Goal: Find specific page/section: Find specific page/section

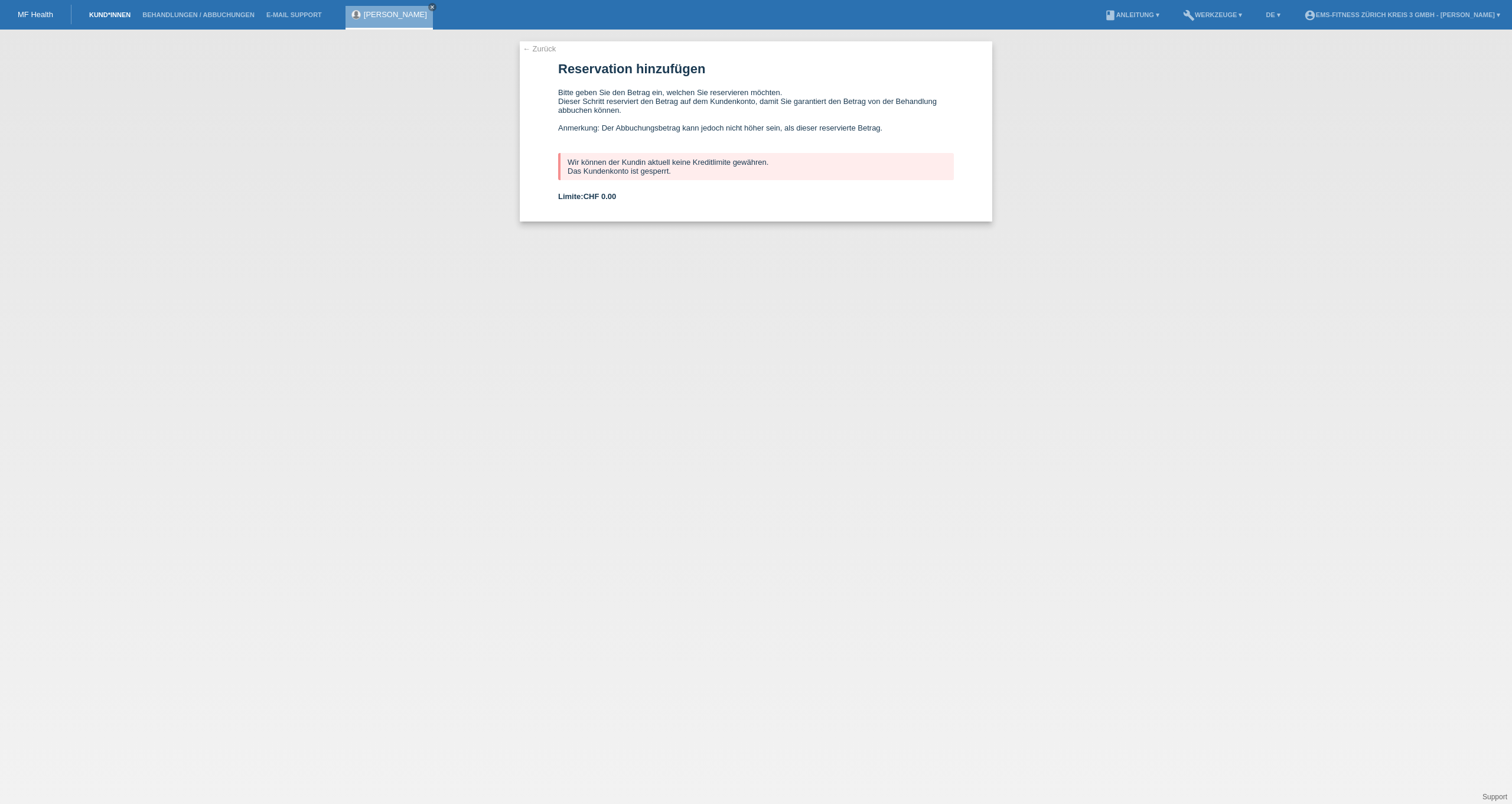
click at [128, 18] on link "Kund*innen" at bounding box center [109, 15] width 53 height 7
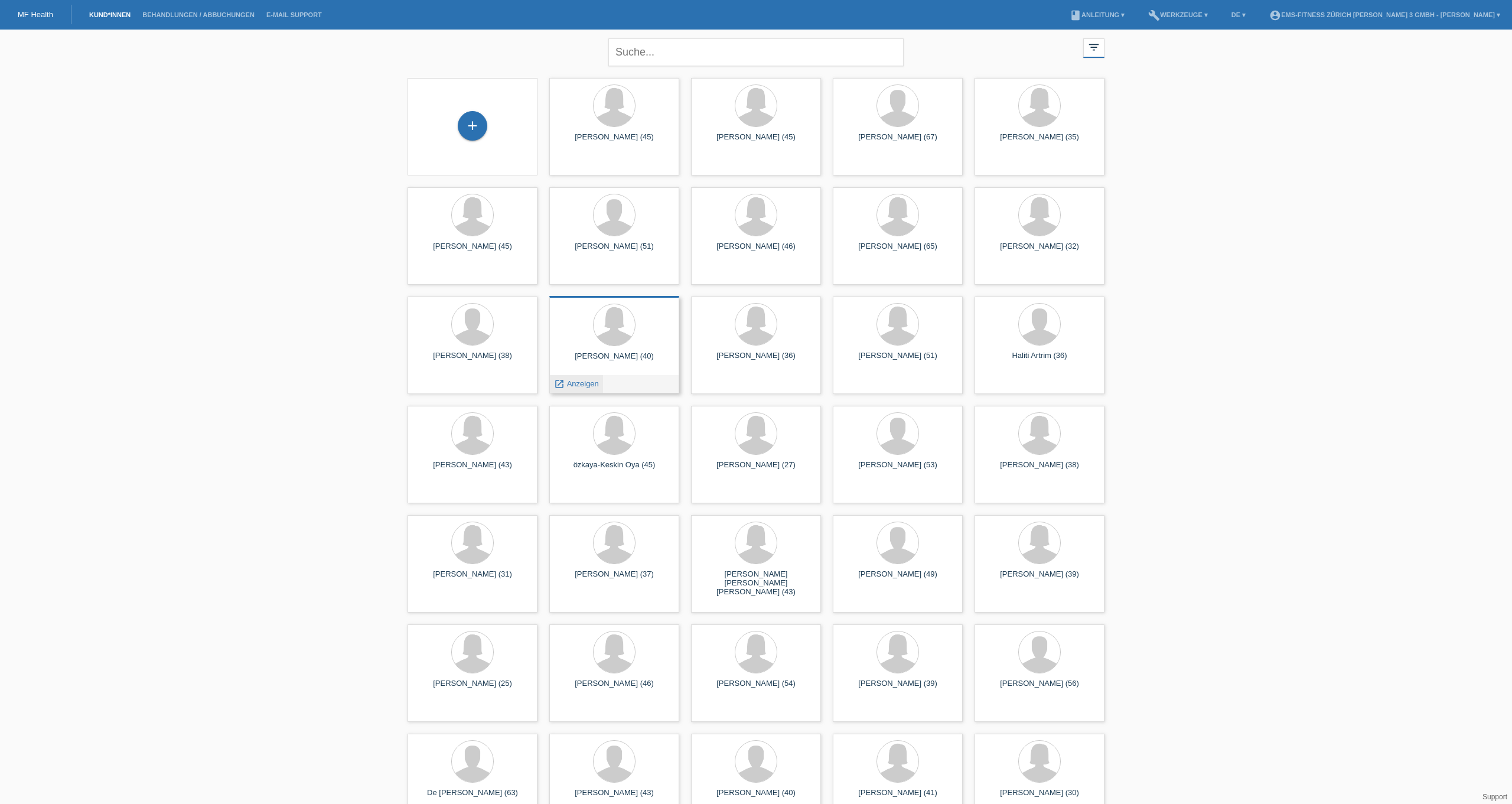
click at [590, 384] on span "Anzeigen" at bounding box center [582, 384] width 32 height 9
